Goal: Task Accomplishment & Management: Use online tool/utility

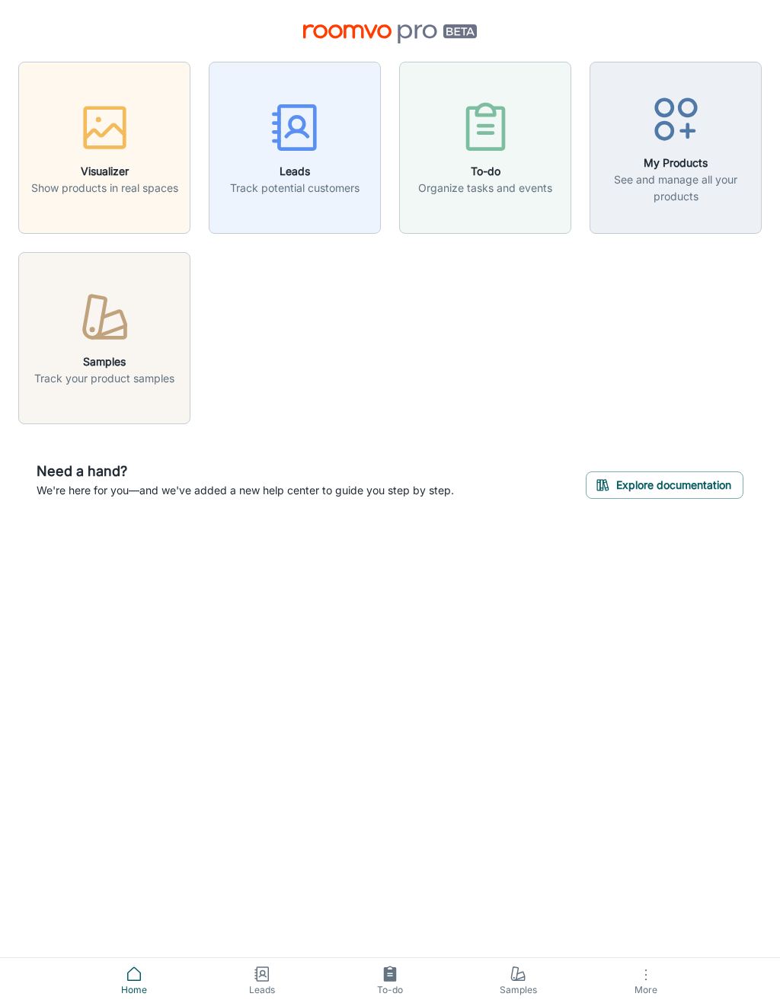
click at [633, 982] on button "More" at bounding box center [646, 980] width 128 height 45
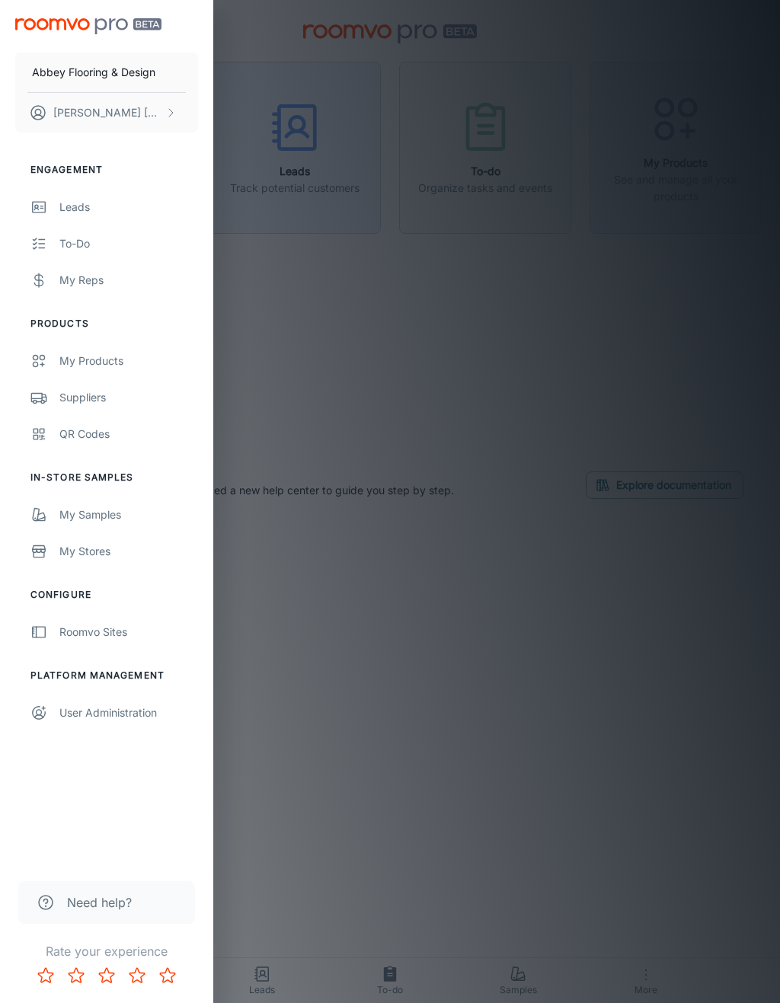
click at [55, 443] on link "QR Codes" at bounding box center [106, 434] width 213 height 37
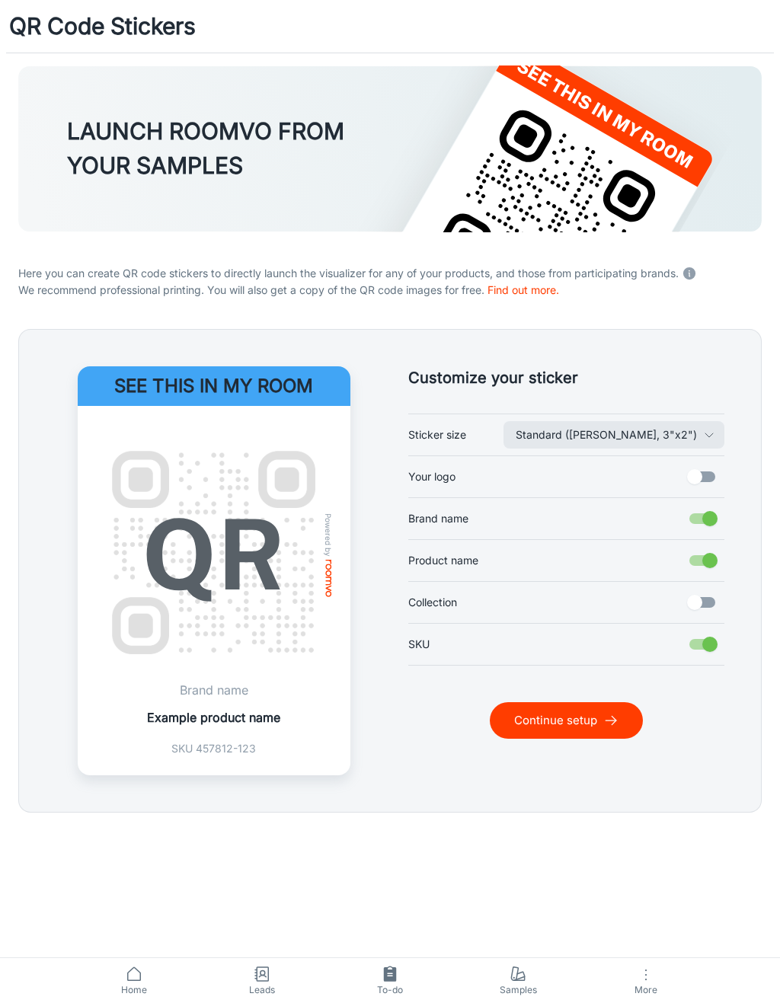
click at [586, 727] on button "Continue setup" at bounding box center [566, 720] width 153 height 37
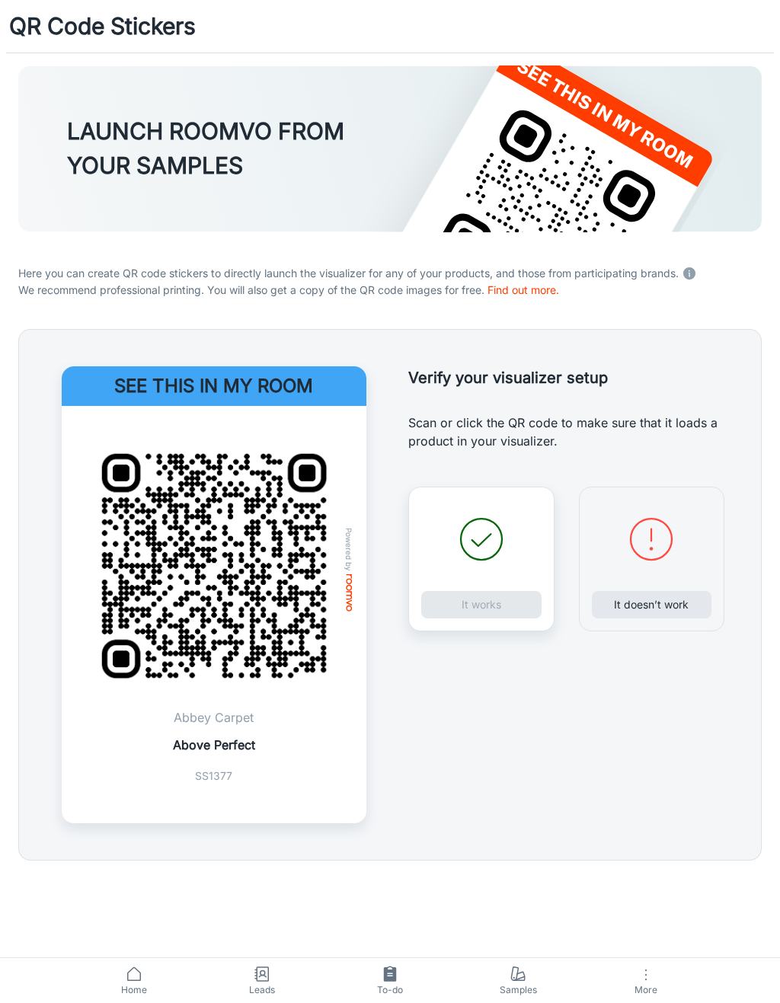
click at [513, 602] on div "It works" at bounding box center [481, 559] width 146 height 145
click at [510, 602] on div "It works" at bounding box center [481, 559] width 146 height 145
click at [526, 553] on div "It works" at bounding box center [481, 559] width 146 height 145
click at [258, 513] on img at bounding box center [214, 566] width 268 height 268
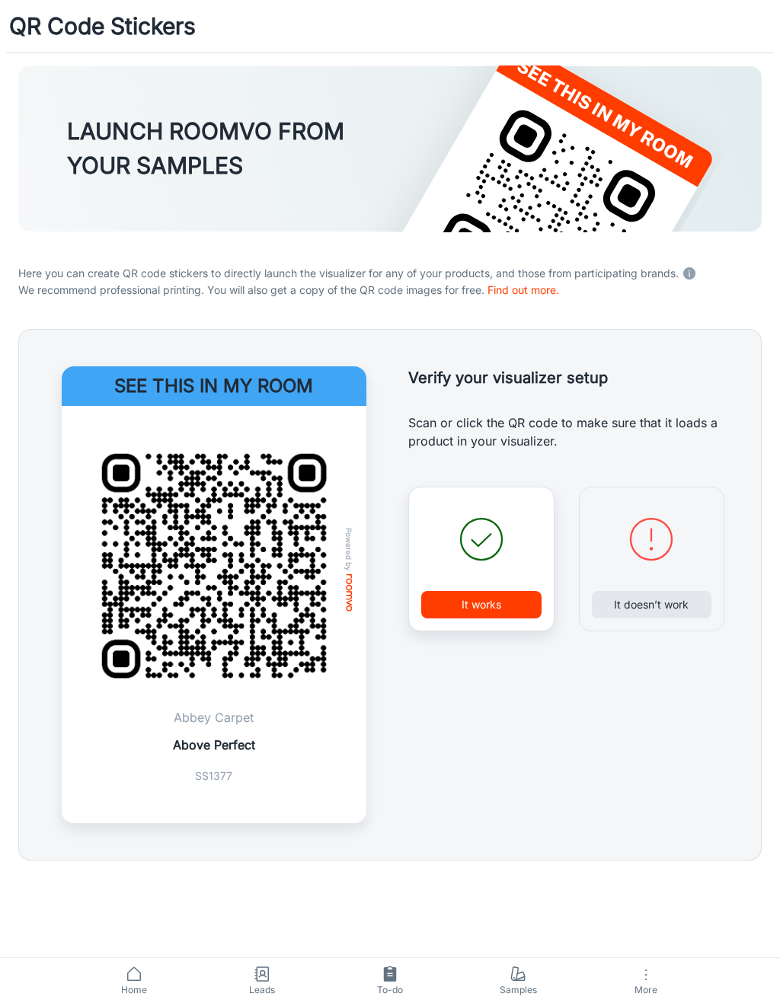
click at [515, 612] on button "It works" at bounding box center [481, 604] width 120 height 27
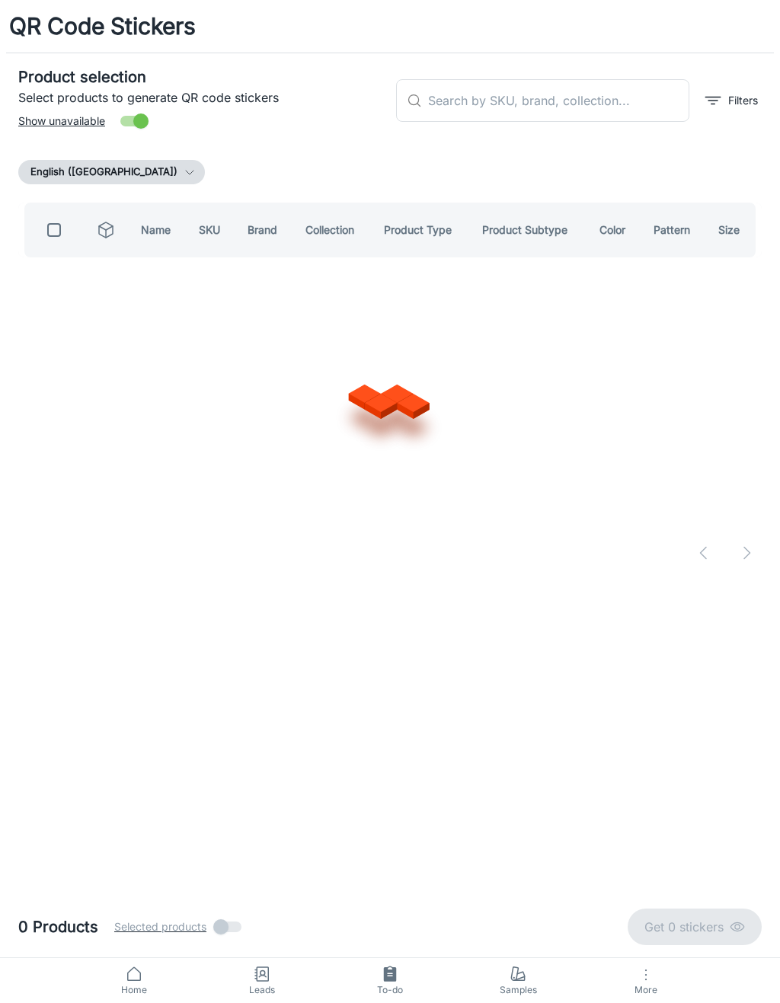
click at [605, 113] on input "text" at bounding box center [558, 100] width 261 height 43
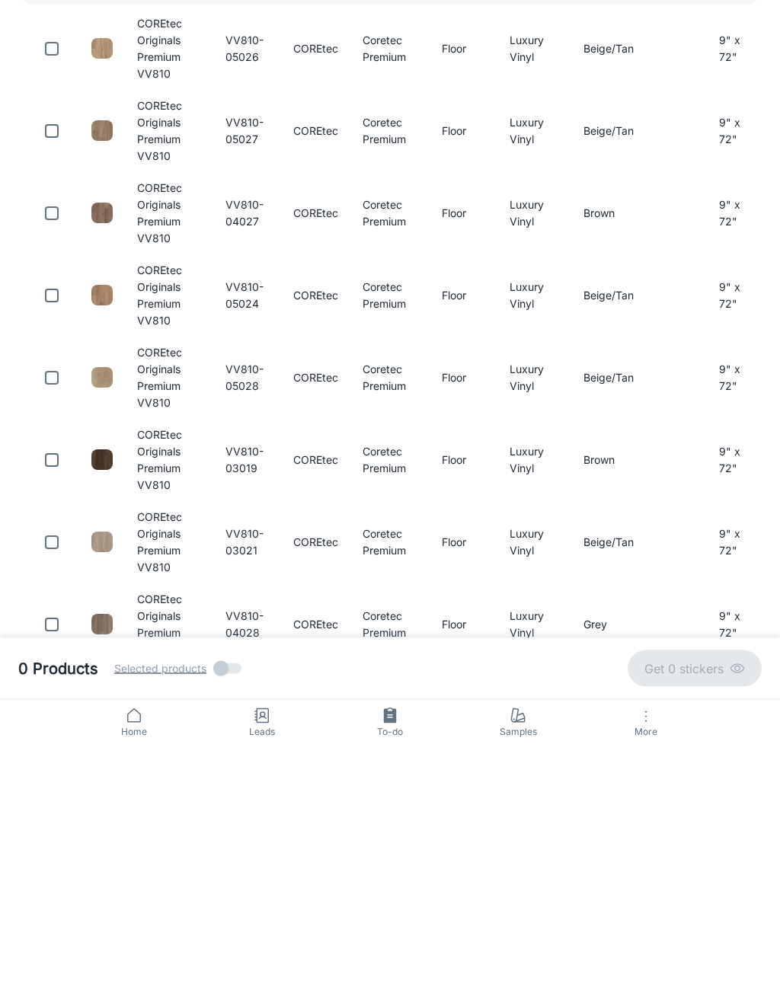
type input "VV810"
click at [66, 704] on input "checkbox" at bounding box center [52, 719] width 30 height 30
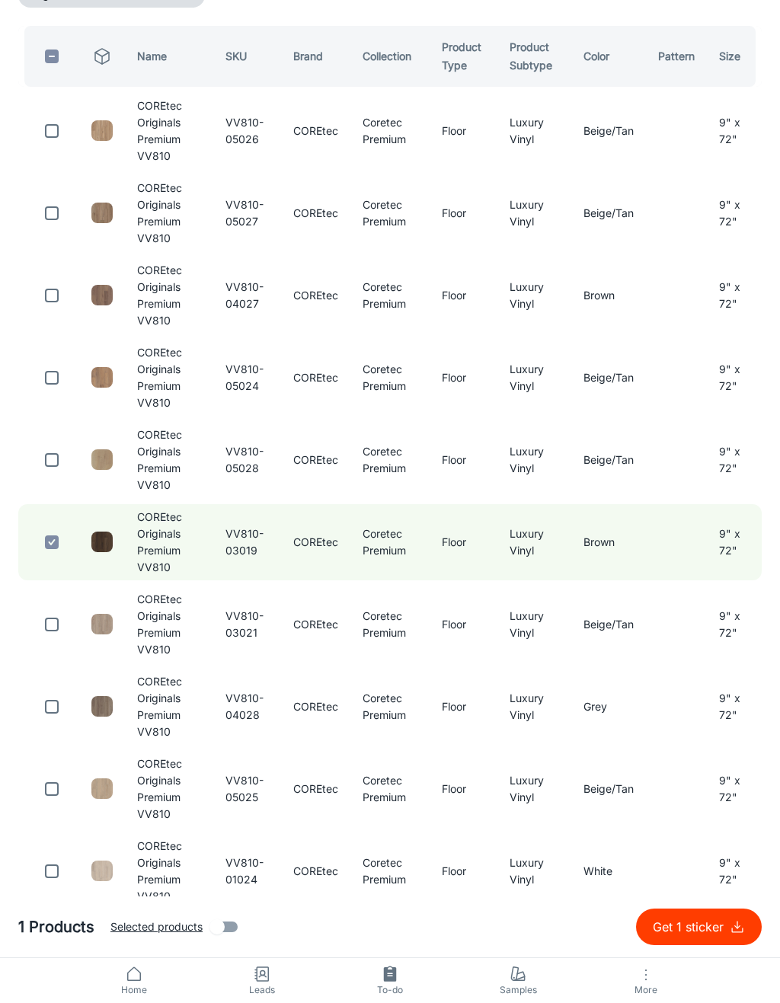
click at [714, 927] on p "Get 1 sticker" at bounding box center [691, 927] width 77 height 18
checkbox input "false"
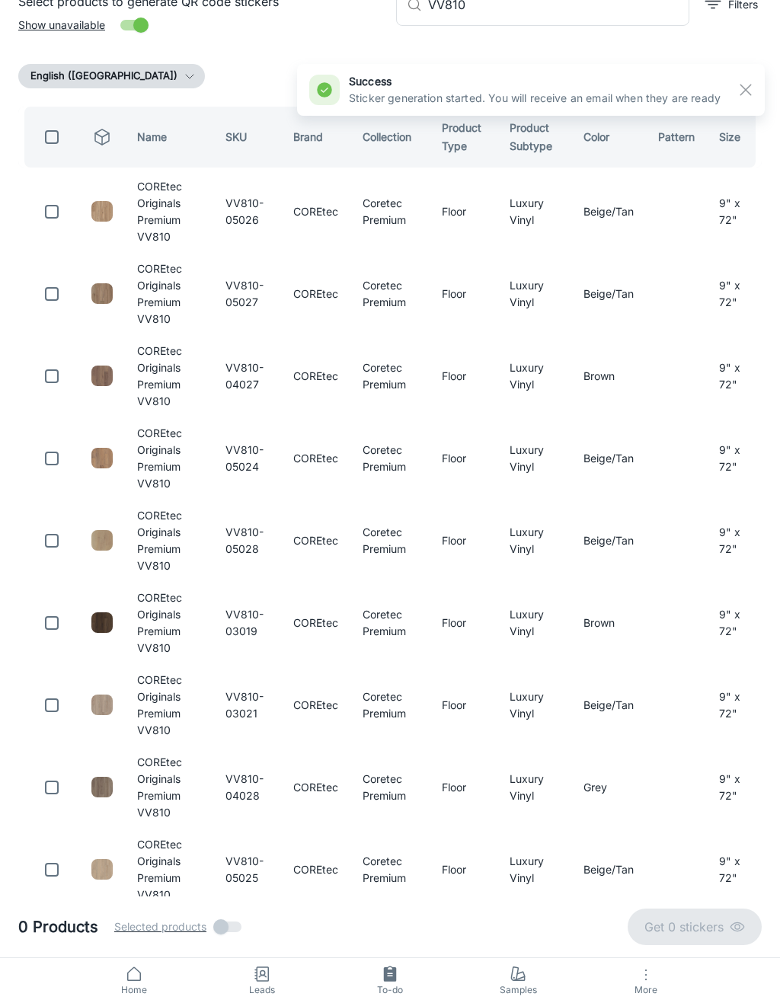
scroll to position [0, 0]
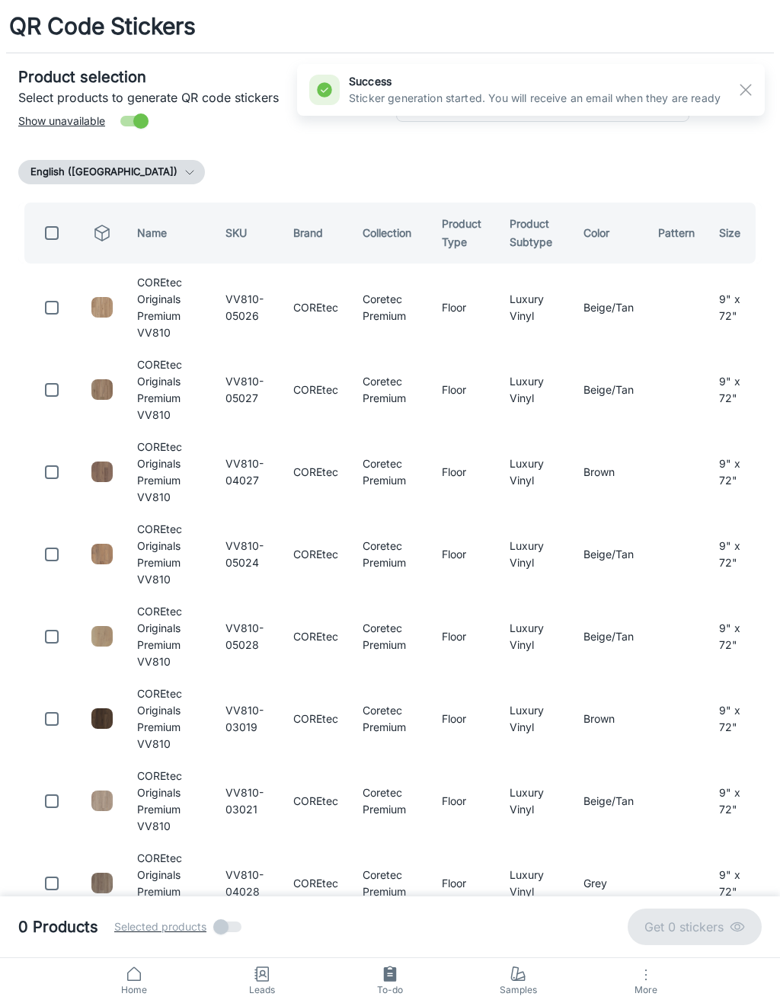
click at [733, 90] on button "button" at bounding box center [746, 90] width 26 height 26
click at [596, 91] on input "VV810" at bounding box center [558, 100] width 261 height 43
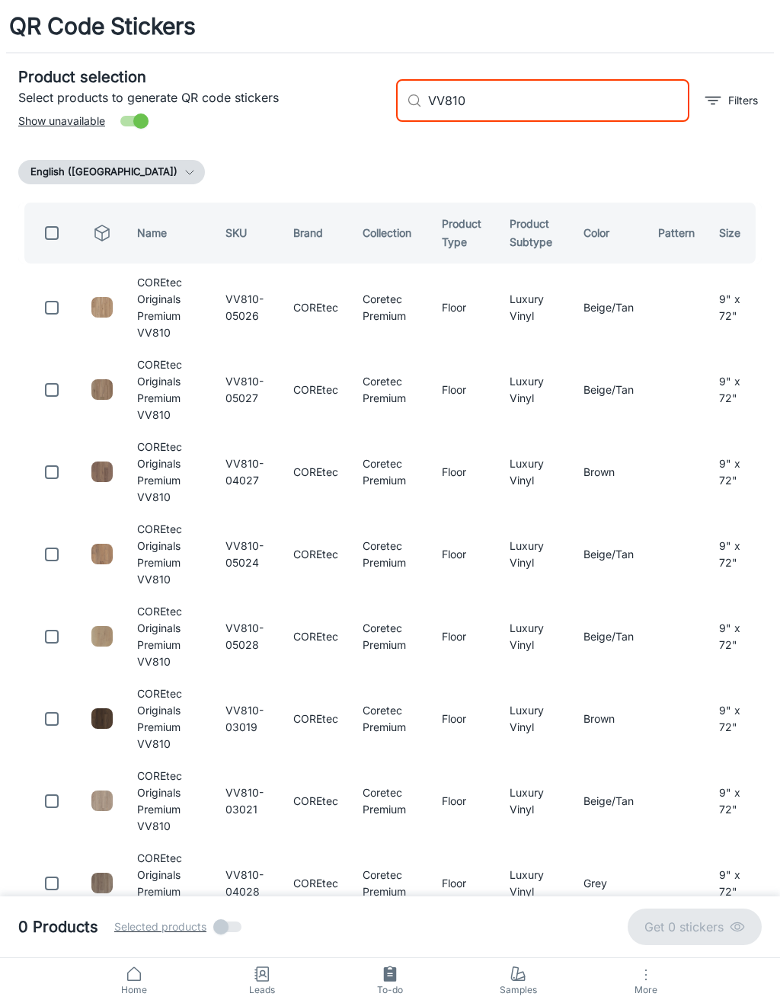
click at [561, 87] on input "VV810" at bounding box center [558, 100] width 261 height 43
click at [561, 86] on input "VV810" at bounding box center [558, 100] width 261 height 43
click at [552, 103] on input "VV810" at bounding box center [558, 100] width 261 height 43
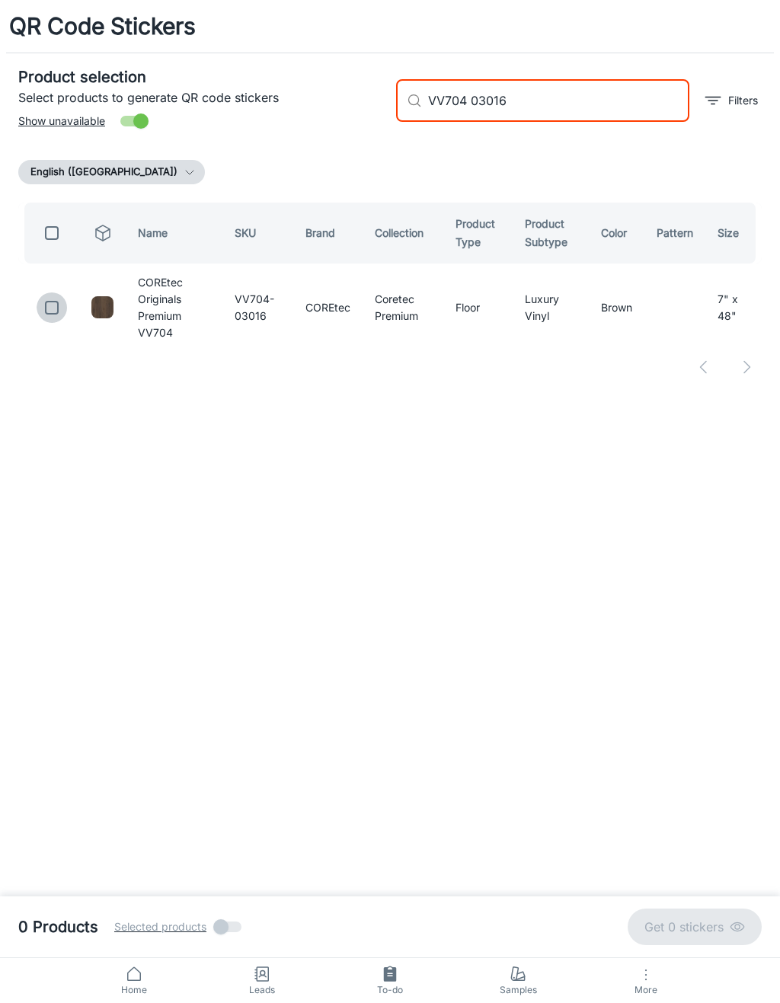
type input "VV704 03016"
click at [46, 292] on input "checkbox" at bounding box center [52, 307] width 30 height 30
checkbox input "true"
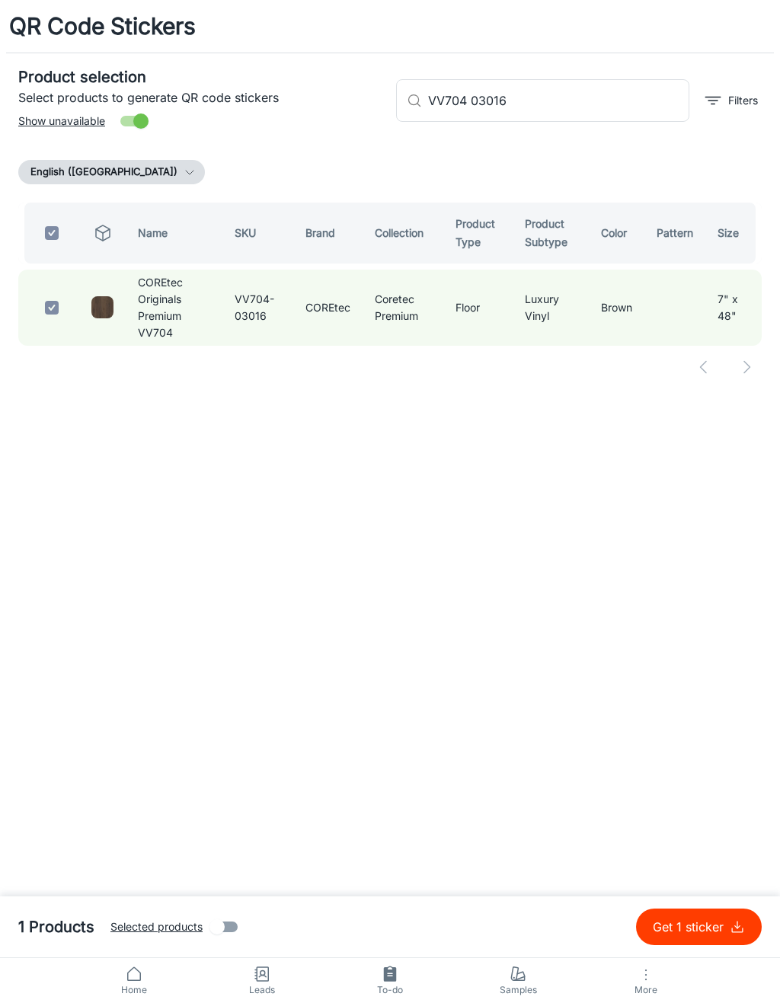
click at [712, 925] on p "Get 1 sticker" at bounding box center [691, 927] width 77 height 18
checkbox input "false"
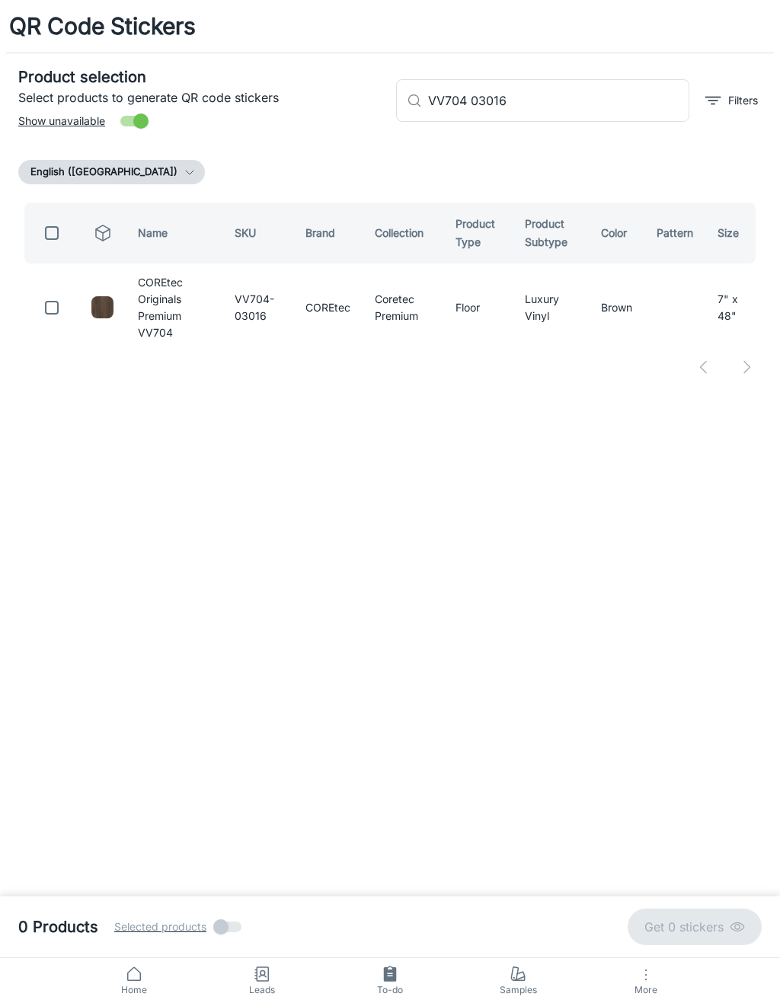
click at [591, 108] on input "VV704 03016" at bounding box center [558, 100] width 261 height 43
type input "V"
